Goal: Information Seeking & Learning: Learn about a topic

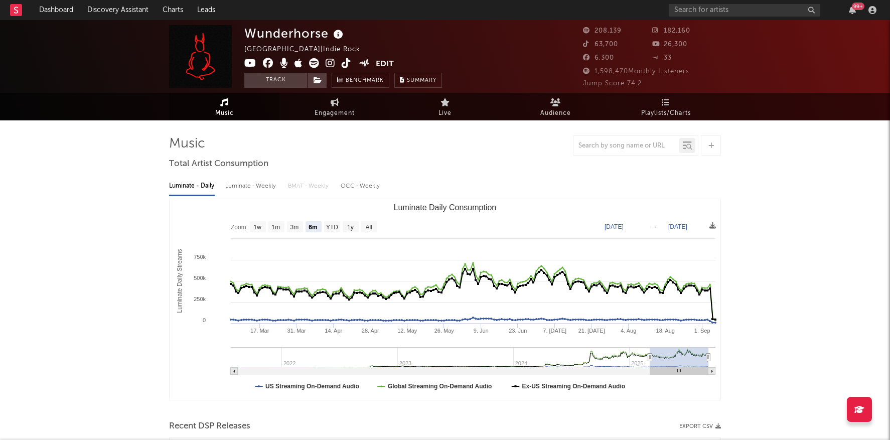
select select "6m"
click at [733, 13] on input "text" at bounding box center [744, 10] width 150 height 13
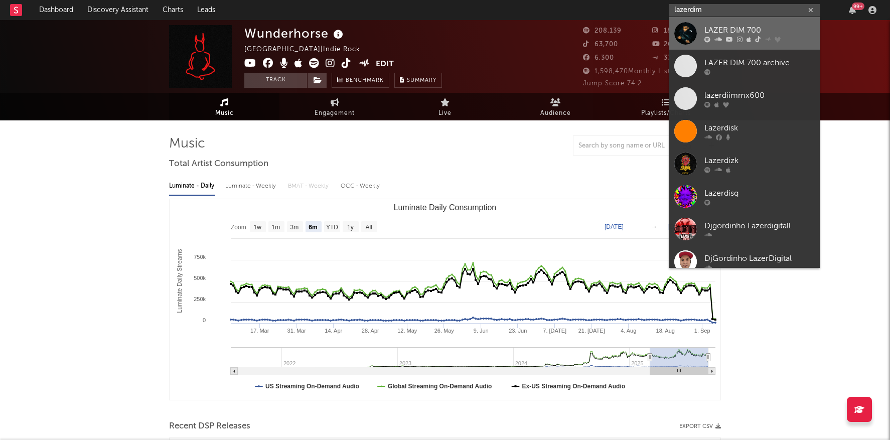
type input "lazerdim"
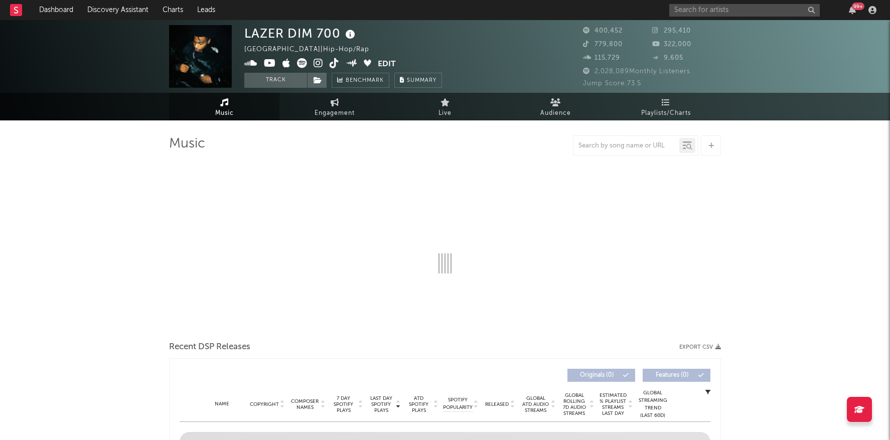
select select "6m"
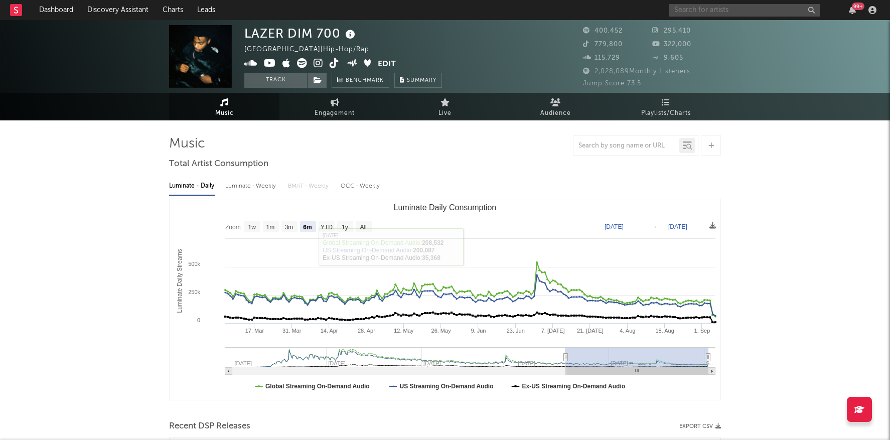
click at [722, 8] on input "text" at bounding box center [744, 10] width 150 height 13
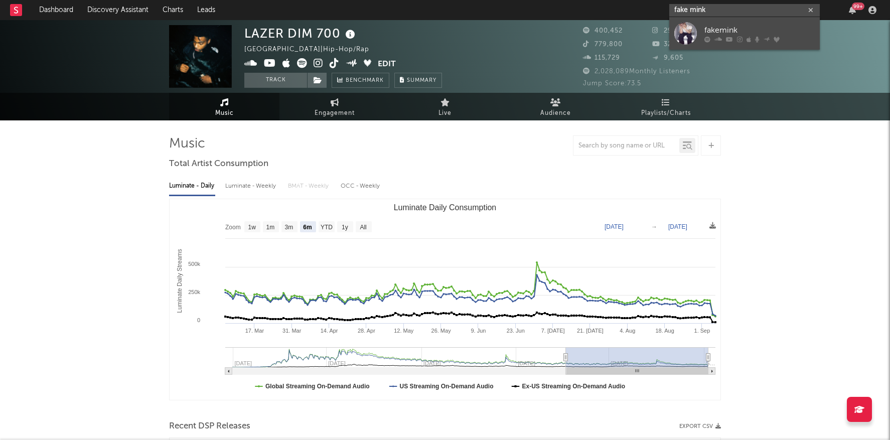
type input "fake mink"
click at [737, 31] on div "fakemink" at bounding box center [759, 30] width 110 height 12
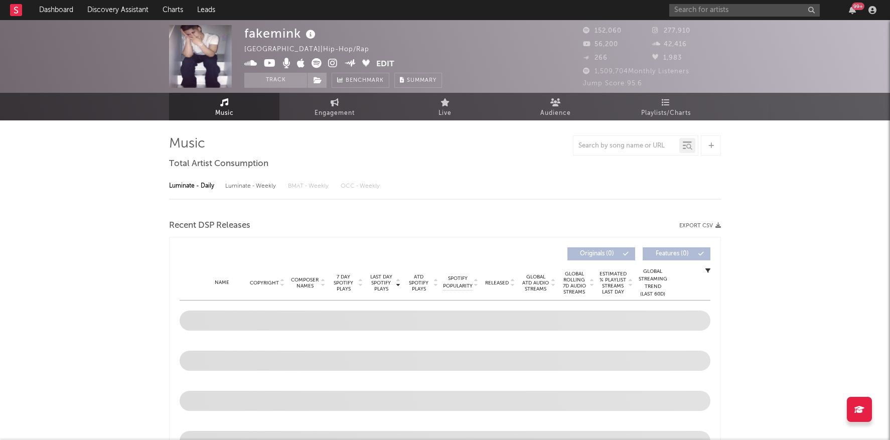
select select "6m"
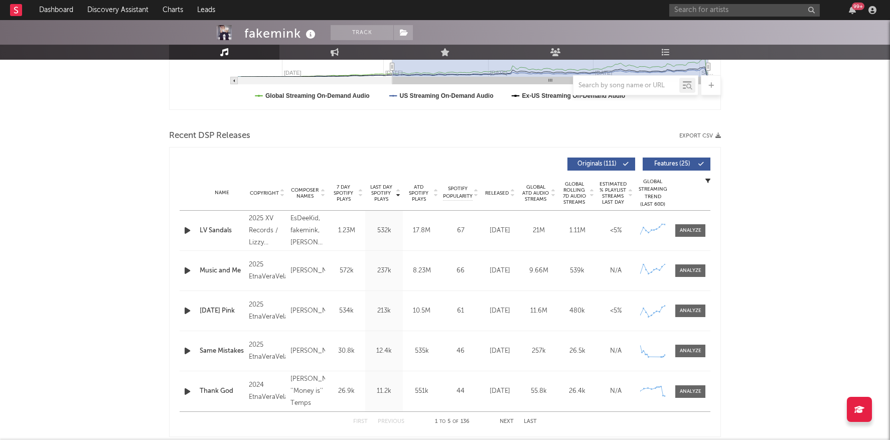
scroll to position [280, 0]
